Goal: Information Seeking & Learning: Learn about a topic

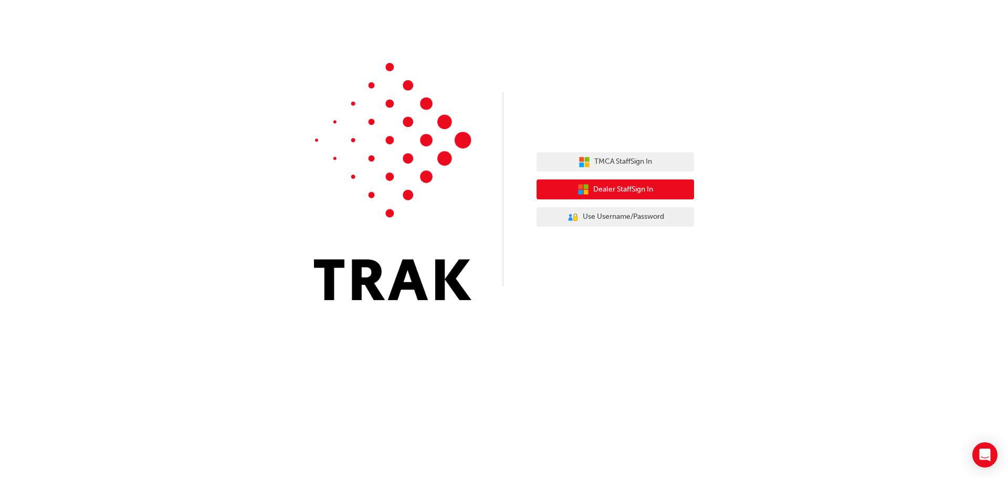
click at [609, 190] on span "Dealer Staff Sign In" at bounding box center [623, 190] width 60 height 12
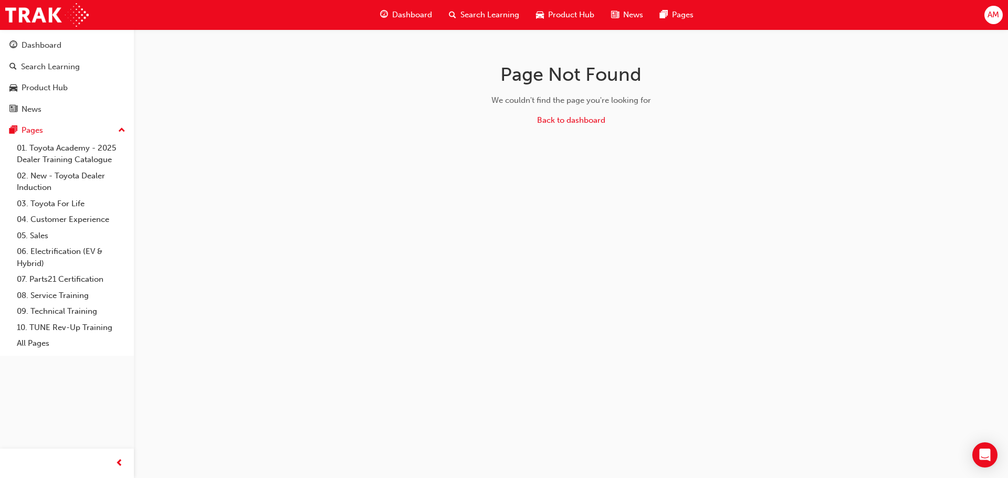
click at [475, 12] on span "Search Learning" at bounding box center [489, 15] width 59 height 12
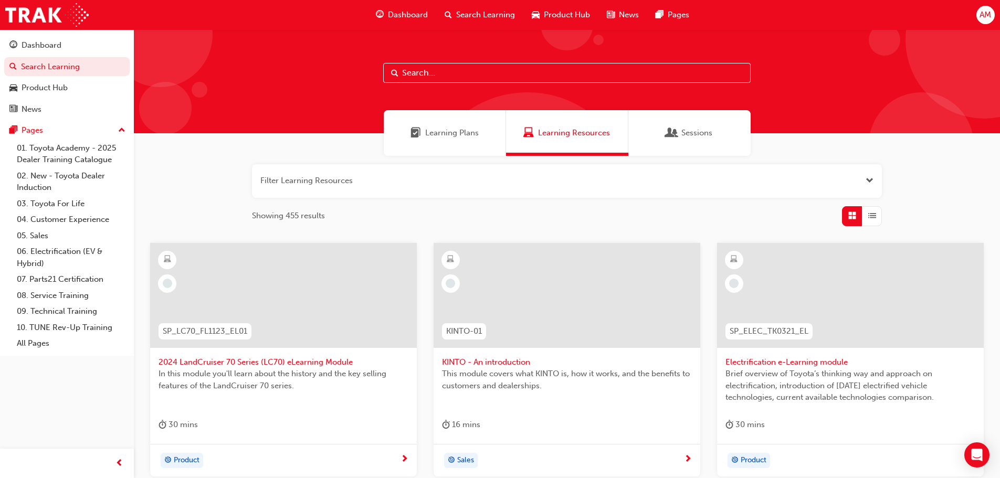
click at [474, 77] on input "text" at bounding box center [566, 73] width 367 height 20
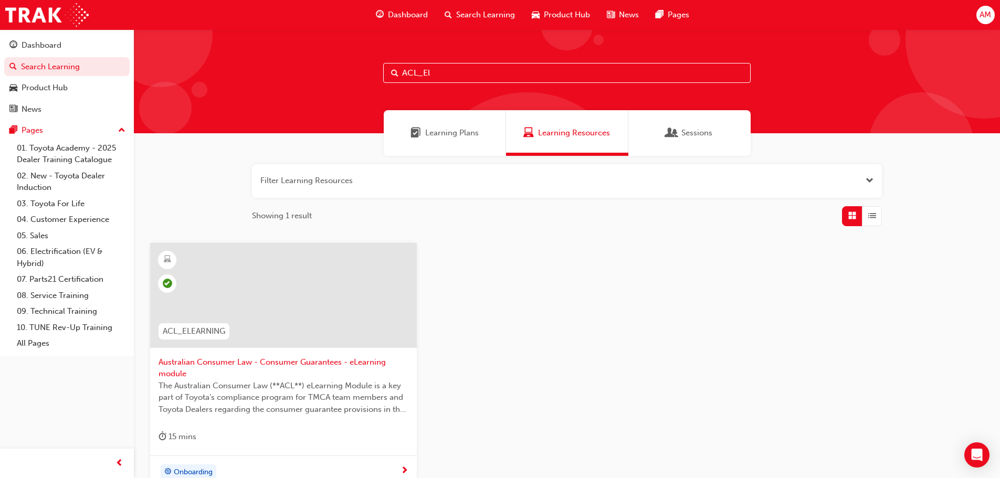
type input "ACL_El"
click at [246, 362] on span "Australian Consumer Law - Consumer Guarantees - eLearning module" at bounding box center [284, 368] width 250 height 24
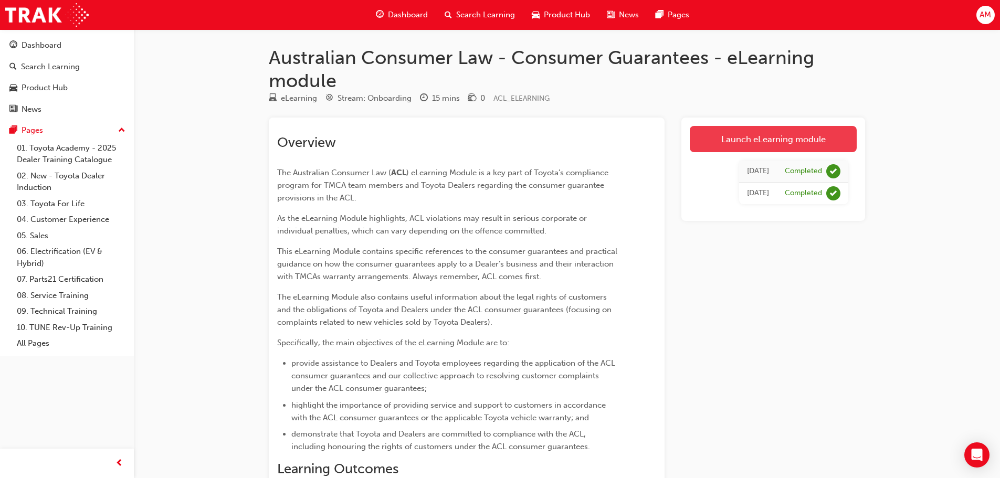
click at [769, 140] on link "Launch eLearning module" at bounding box center [773, 139] width 167 height 26
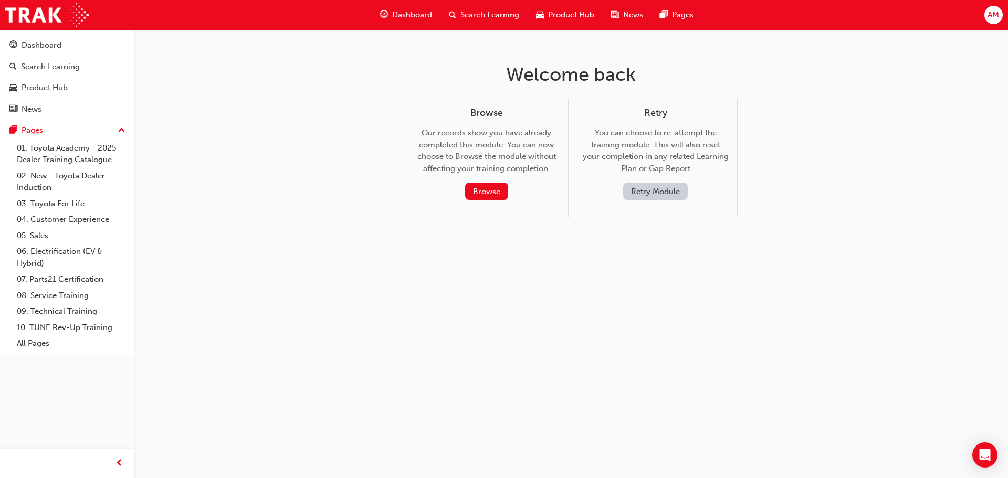
click at [493, 11] on span "Search Learning" at bounding box center [489, 15] width 59 height 12
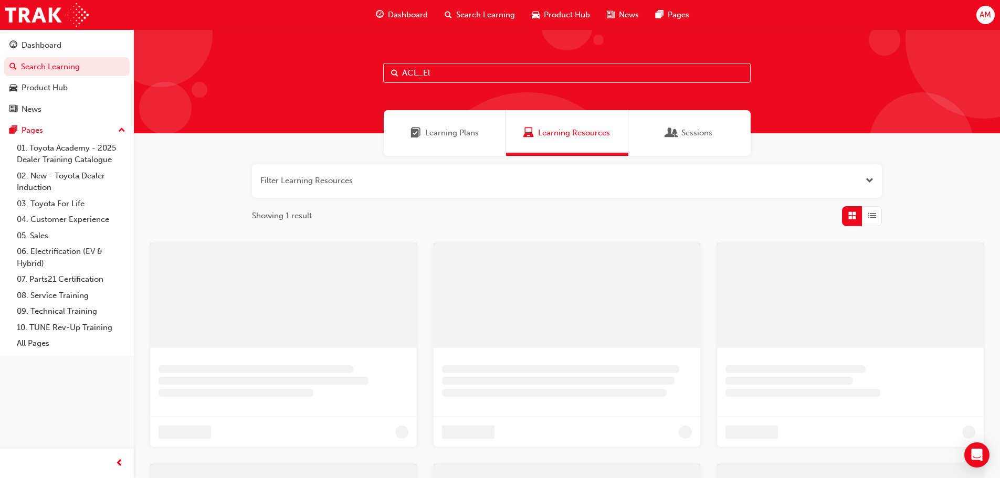
click at [493, 67] on input "ACL_El" at bounding box center [566, 73] width 367 height 20
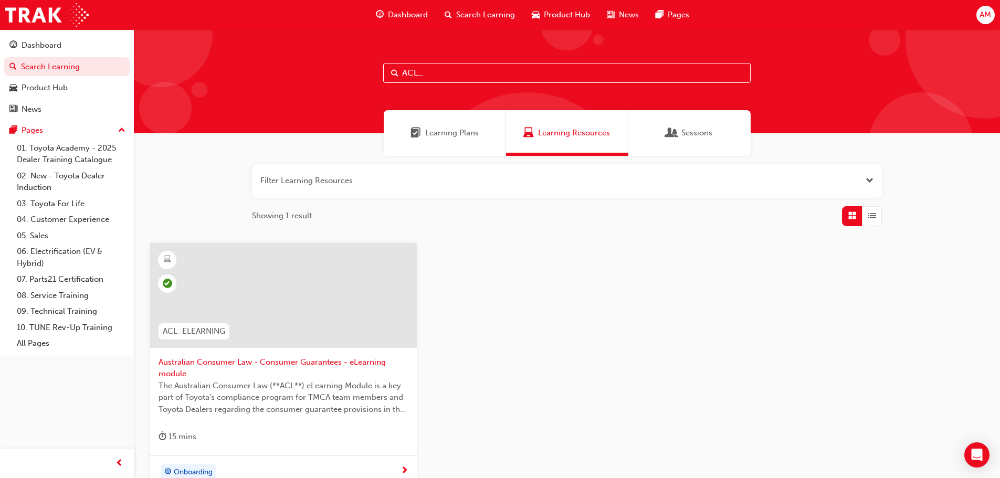
type input "ACL_"
click at [267, 362] on span "Australian Consumer Law - Consumer Guarantees - eLearning module" at bounding box center [284, 368] width 250 height 24
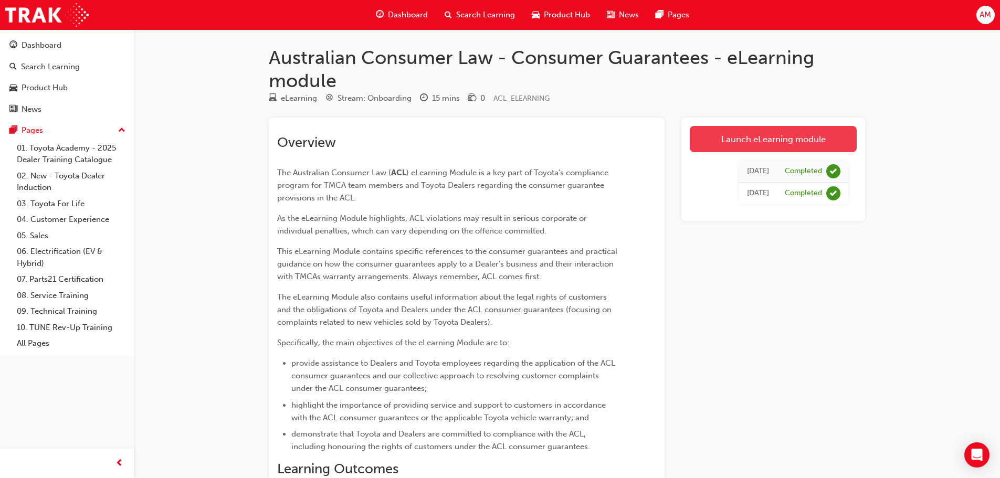
click at [772, 139] on link "Launch eLearning module" at bounding box center [773, 139] width 167 height 26
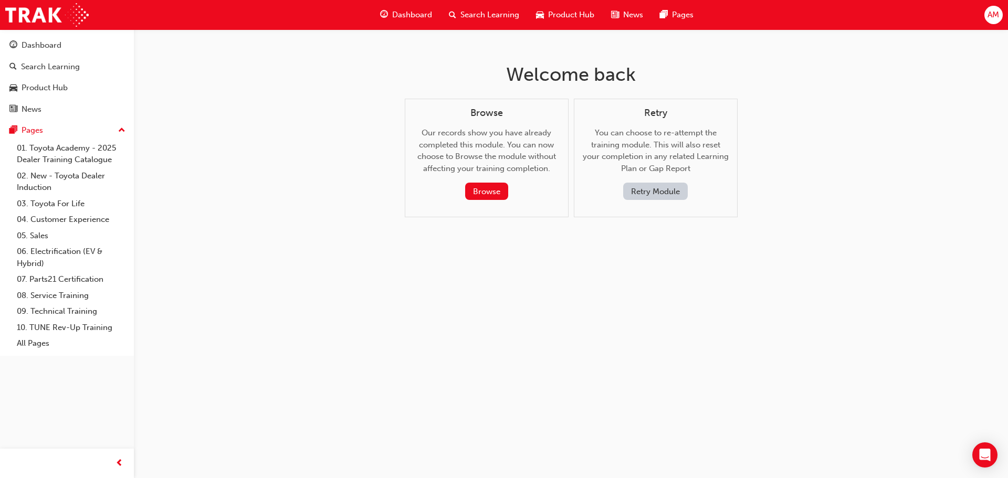
click at [472, 16] on span "Search Learning" at bounding box center [489, 15] width 59 height 12
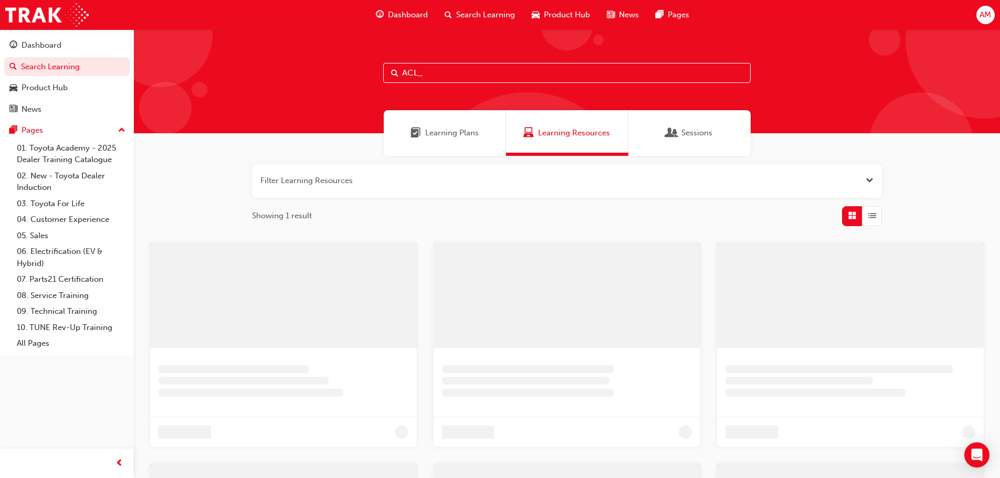
click at [449, 69] on input "ACL_" at bounding box center [566, 73] width 367 height 20
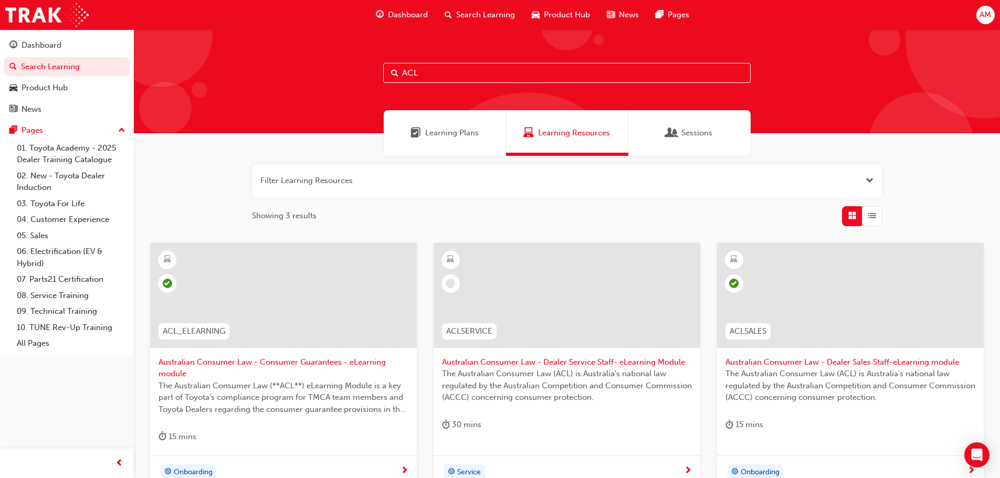
type input "ACL_"
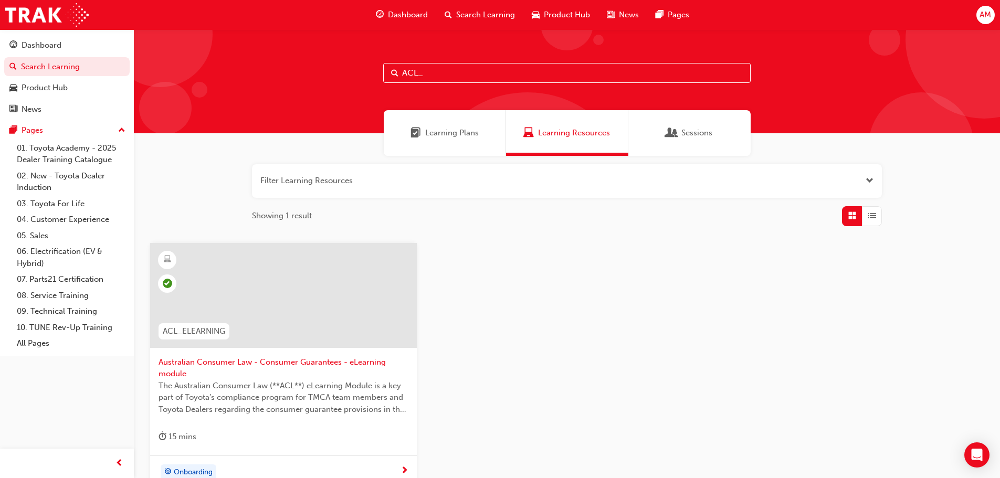
click at [235, 361] on span "Australian Consumer Law - Consumer Guarantees - eLearning module" at bounding box center [284, 368] width 250 height 24
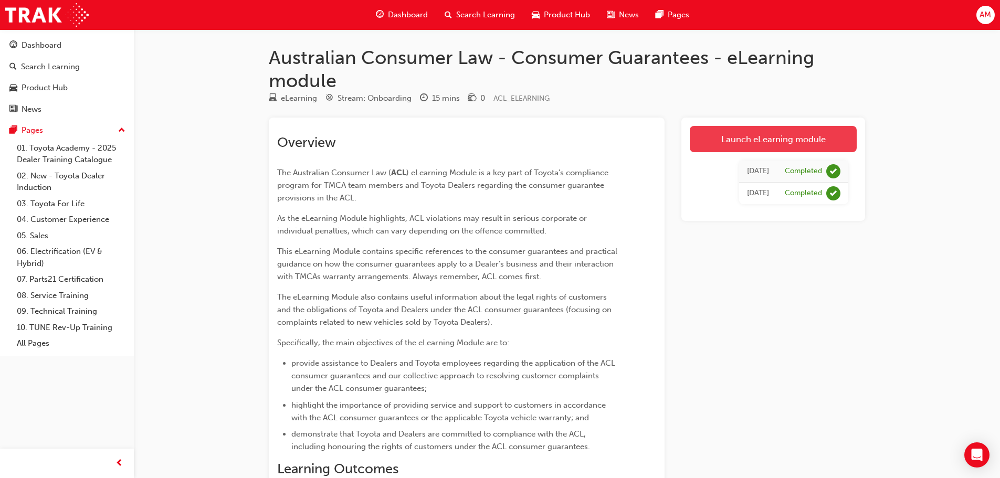
click at [813, 133] on link "Launch eLearning module" at bounding box center [773, 139] width 167 height 26
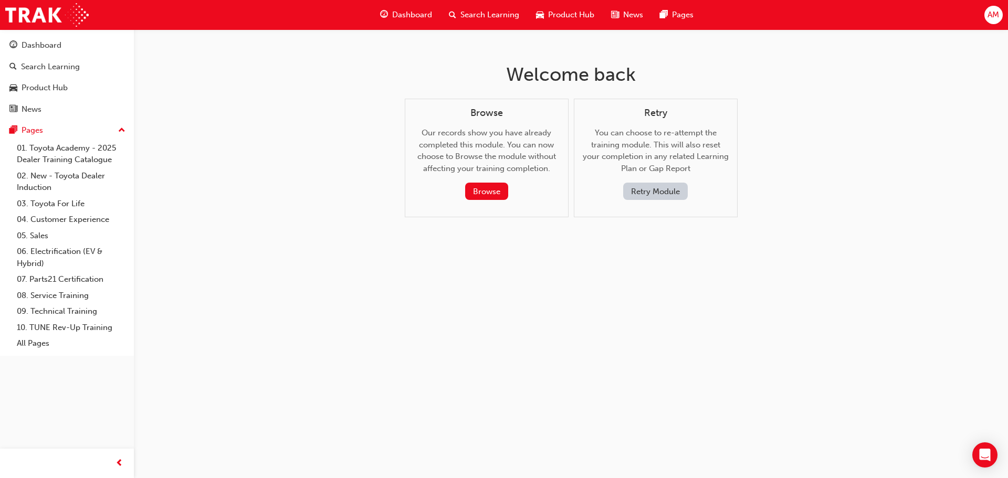
click at [644, 192] on button "Retry Module" at bounding box center [655, 191] width 65 height 17
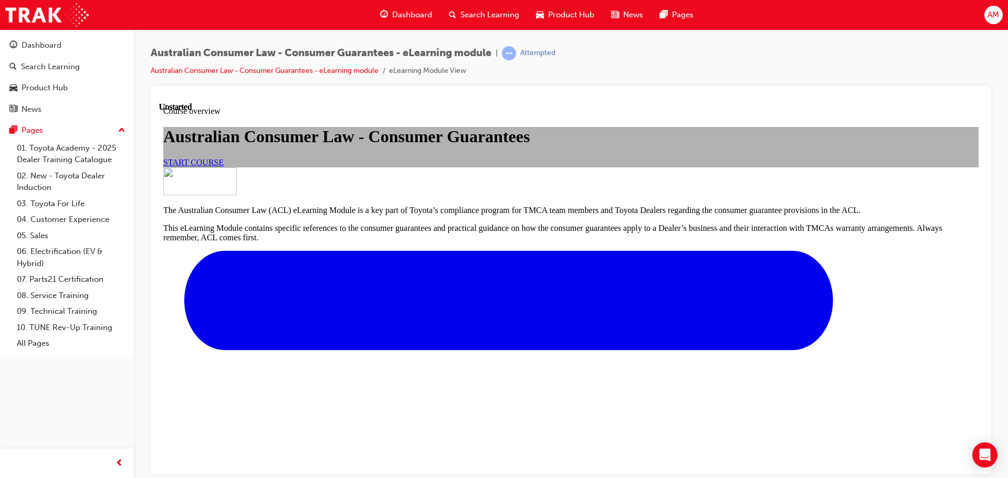
click at [428, 167] on div "START COURSE" at bounding box center [570, 161] width 815 height 9
click at [224, 166] on span "START COURSE" at bounding box center [193, 161] width 60 height 9
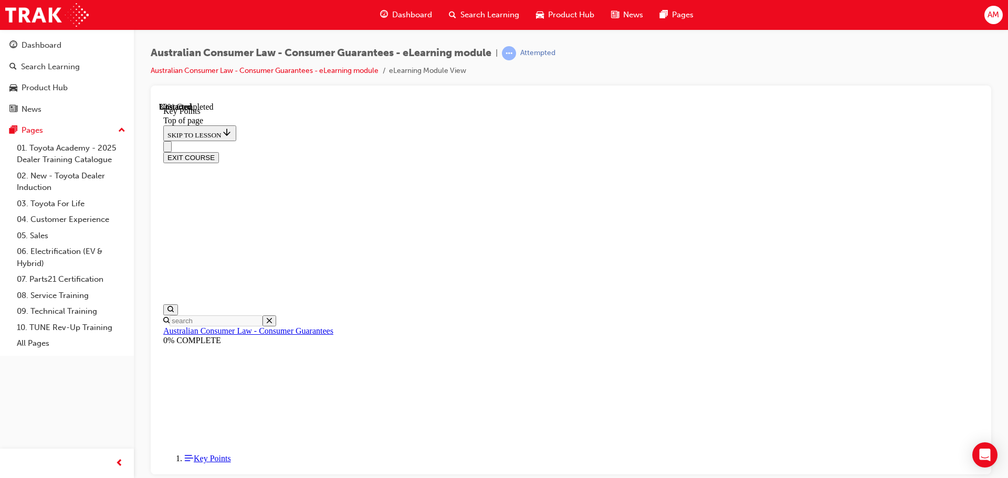
scroll to position [453, 0]
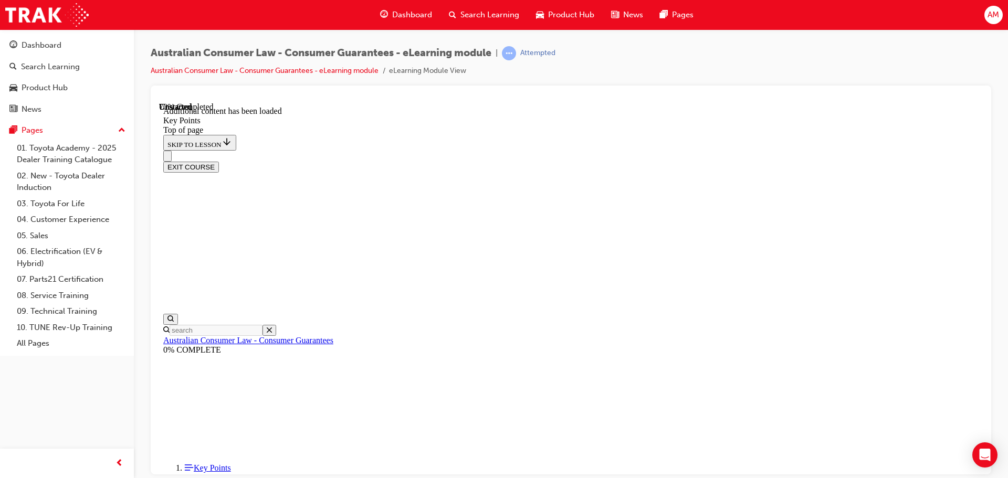
scroll to position [1373, 0]
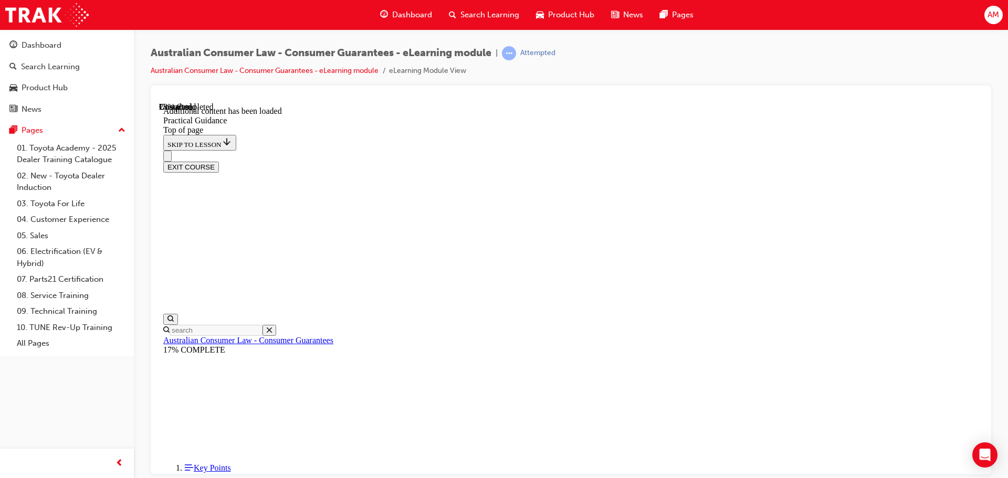
scroll to position [671, 0]
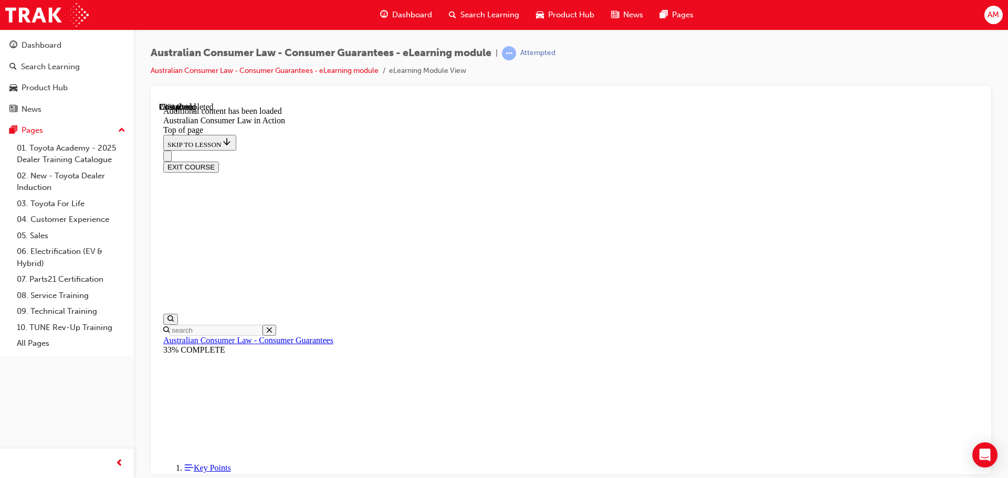
scroll to position [601, 0]
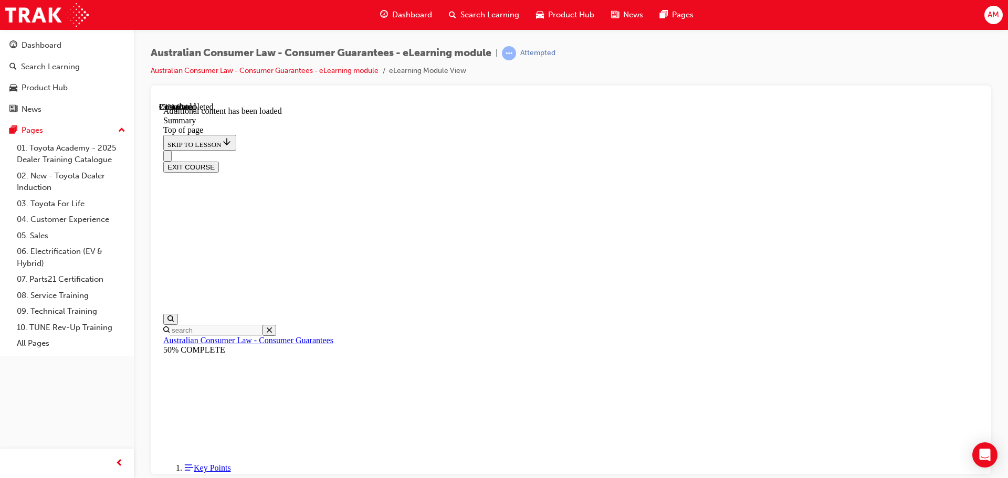
scroll to position [340, 0]
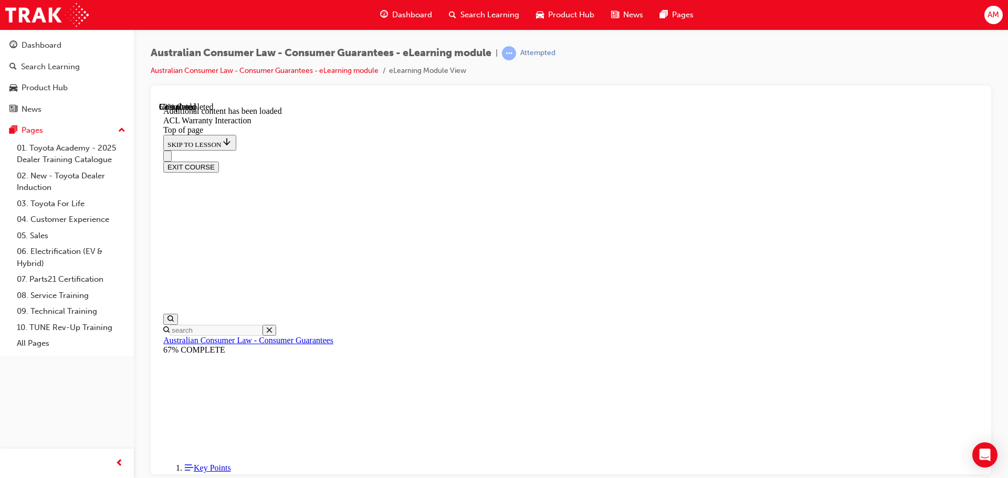
scroll to position [610, 0]
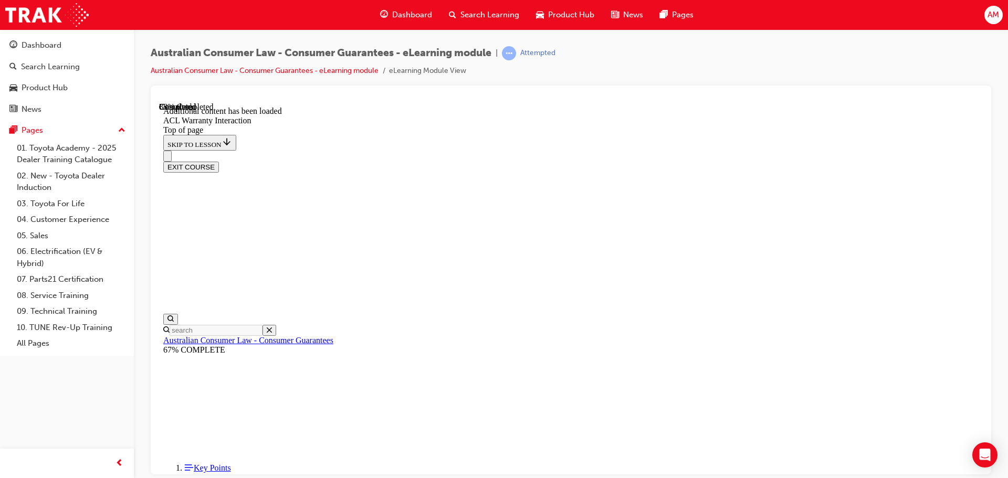
scroll to position [1164, 0]
click at [219, 161] on button "EXIT COURSE" at bounding box center [191, 166] width 56 height 11
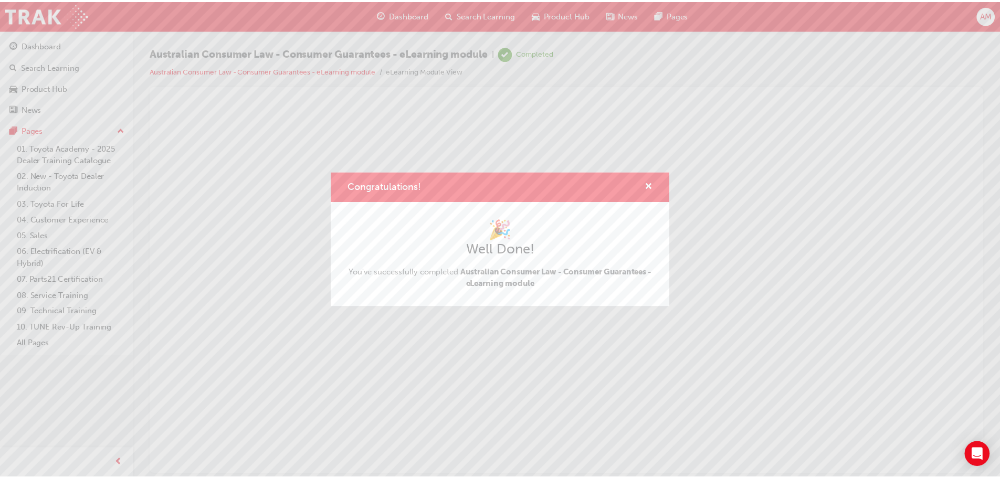
scroll to position [0, 0]
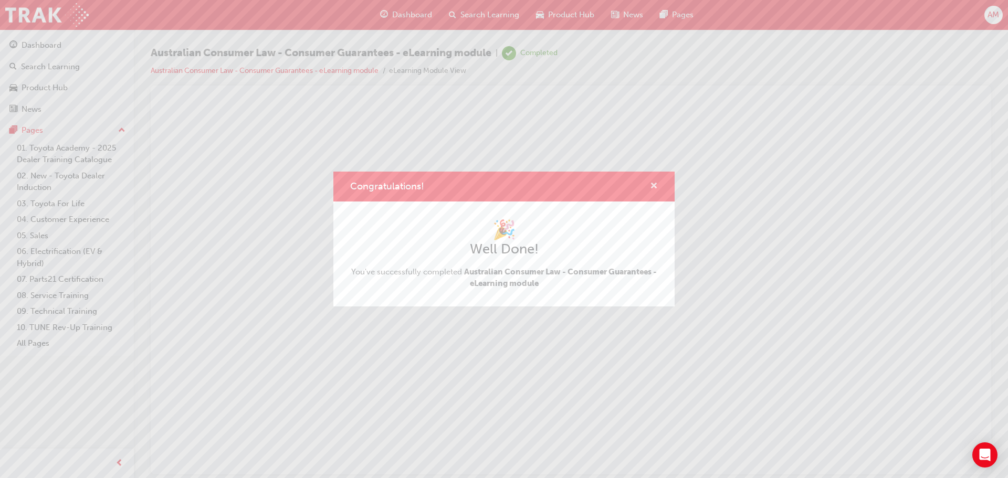
click at [653, 187] on span "cross-icon" at bounding box center [654, 186] width 8 height 9
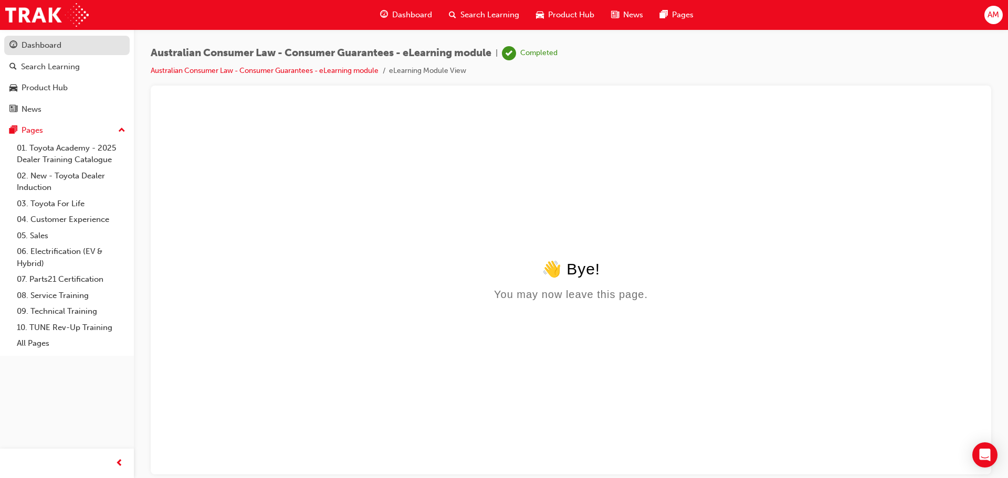
click at [38, 45] on div "Dashboard" at bounding box center [42, 45] width 40 height 12
